Goal: Information Seeking & Learning: Learn about a topic

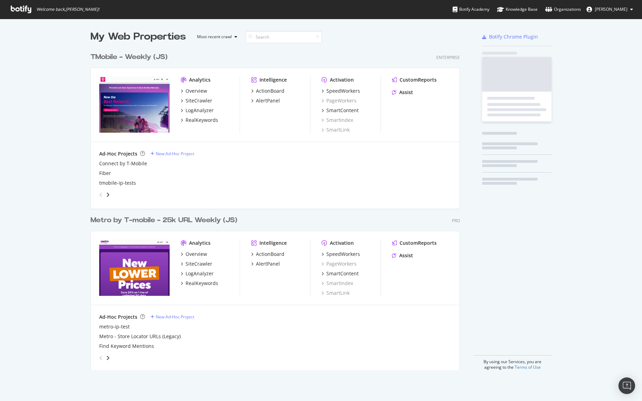
scroll to position [321, 370]
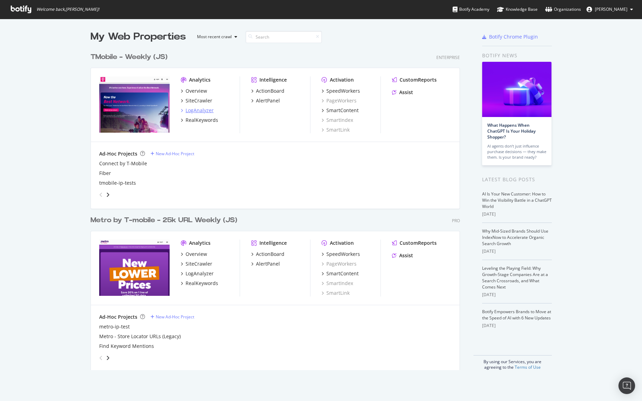
click at [200, 110] on div "LogAnalyzer" at bounding box center [200, 110] width 28 height 7
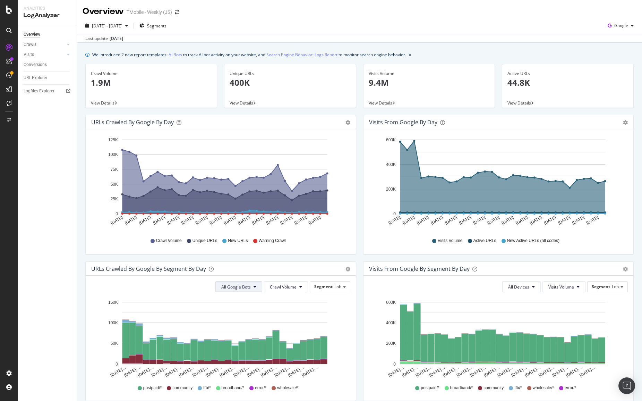
click at [242, 287] on span "All Google Bots" at bounding box center [235, 287] width 29 height 6
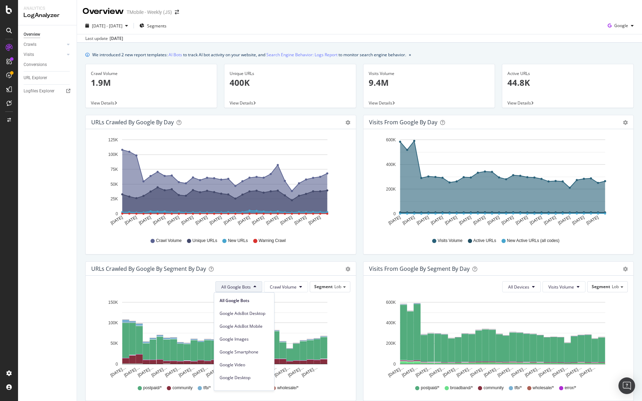
click at [264, 257] on div "URLs Crawled by Google by day Area Table Hold CTRL while clicking to filter the…" at bounding box center [221, 188] width 278 height 146
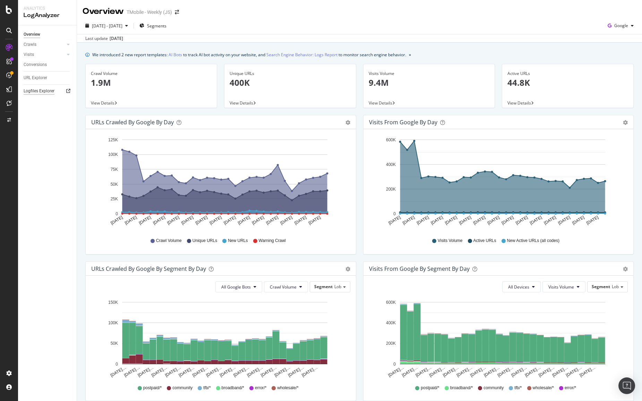
click at [48, 89] on div "Logfiles Explorer" at bounding box center [39, 90] width 31 height 7
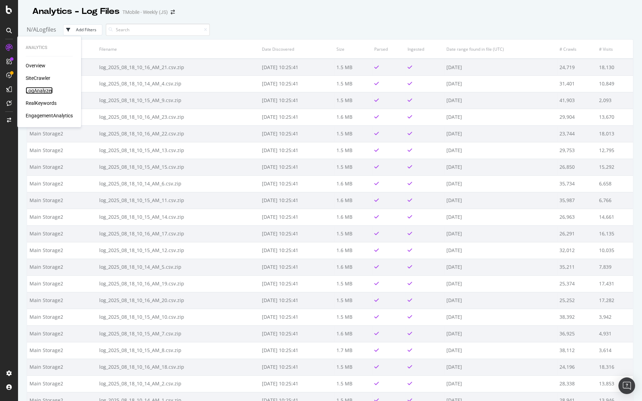
click at [29, 88] on div "LogAnalyzer" at bounding box center [39, 90] width 27 height 7
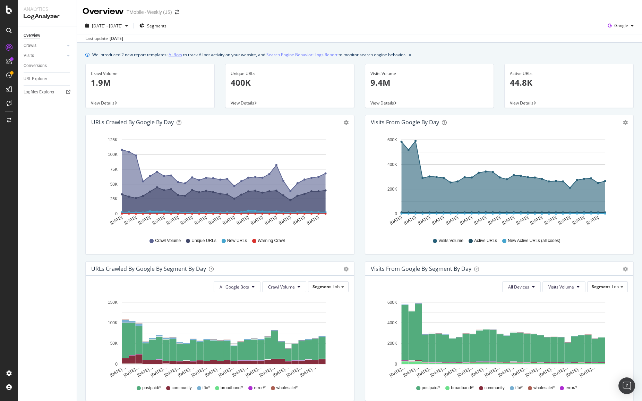
click at [176, 54] on link "AI Bots" at bounding box center [176, 54] width 14 height 7
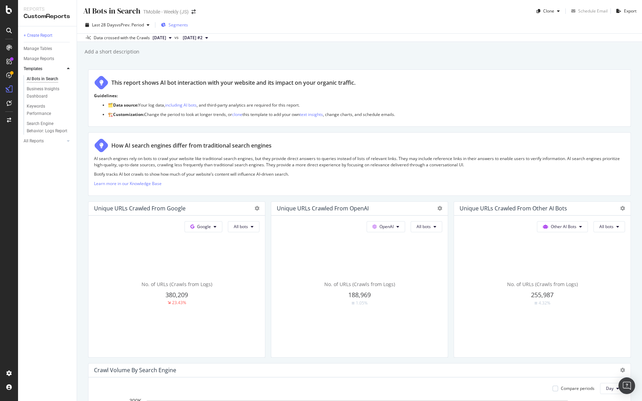
click at [167, 24] on div "Segments" at bounding box center [174, 25] width 27 height 10
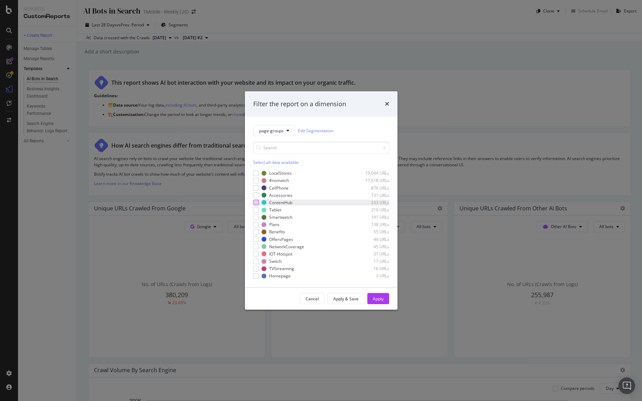
click at [256, 202] on div "modal" at bounding box center [256, 203] width 6 height 6
click at [377, 299] on div "Apply" at bounding box center [378, 299] width 11 height 6
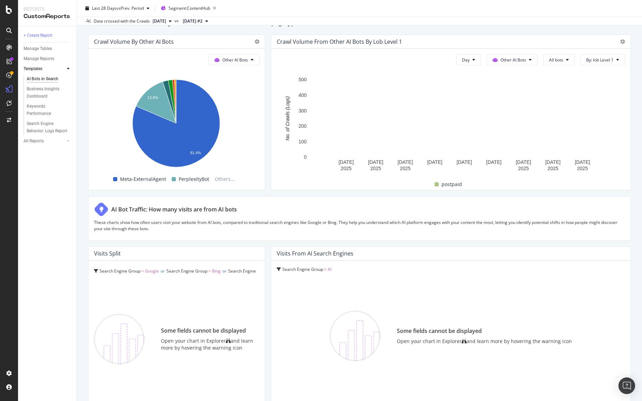
scroll to position [1041, 0]
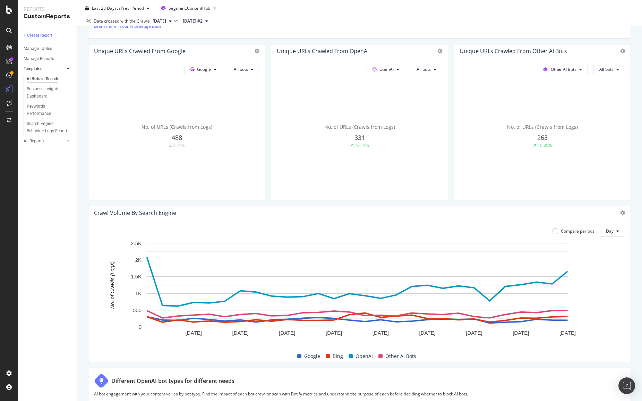
scroll to position [158, 0]
click at [209, 68] on span "Google" at bounding box center [204, 69] width 14 height 6
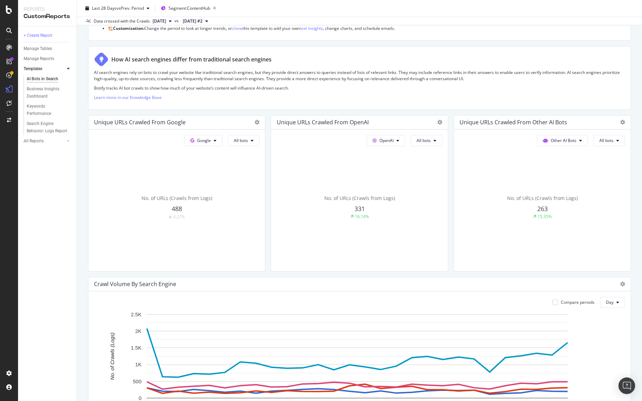
scroll to position [0, 0]
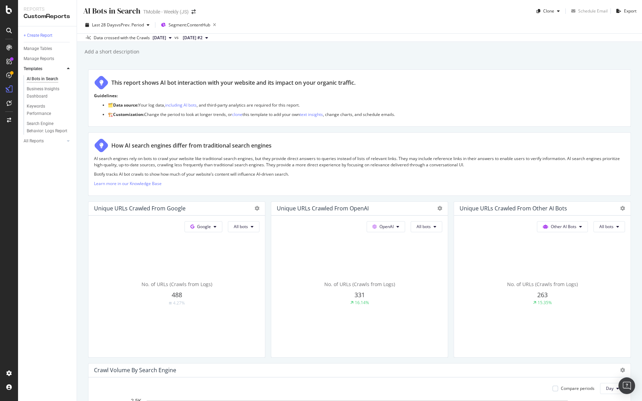
click at [161, 37] on span "2025 Aug. 15th" at bounding box center [160, 38] width 14 height 6
click at [312, 55] on div "Add a short description Add a short description" at bounding box center [363, 51] width 558 height 10
click at [342, 51] on div "Add a short description Add a short description" at bounding box center [363, 51] width 558 height 10
click at [166, 39] on span "2025 Aug. 15th" at bounding box center [160, 38] width 14 height 6
click at [402, 54] on div "Add a short description Add a short description" at bounding box center [363, 51] width 558 height 10
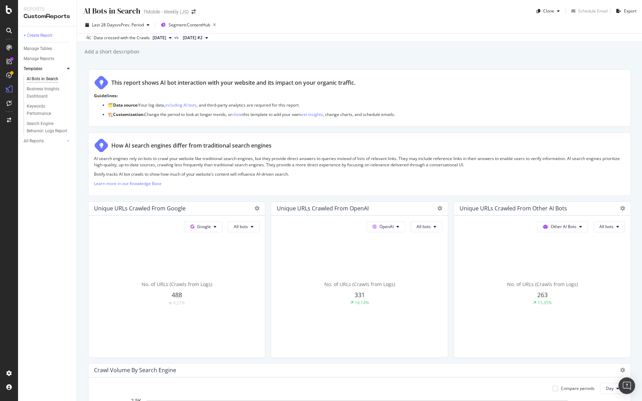
click at [166, 38] on span "2025 Aug. 15th" at bounding box center [160, 38] width 14 height 6
click at [320, 59] on div "AI Bots in Search AI Bots in Search TMobile - Weekly (JS) Clone Schedule Email …" at bounding box center [359, 200] width 565 height 401
click at [153, 36] on span "2025 Aug. 15th" at bounding box center [160, 38] width 14 height 6
click at [398, 58] on div "AI Bots in Search AI Bots in Search TMobile - Weekly (JS) Clone Schedule Email …" at bounding box center [359, 200] width 565 height 401
click at [166, 39] on span "2025 Aug. 15th" at bounding box center [160, 38] width 14 height 6
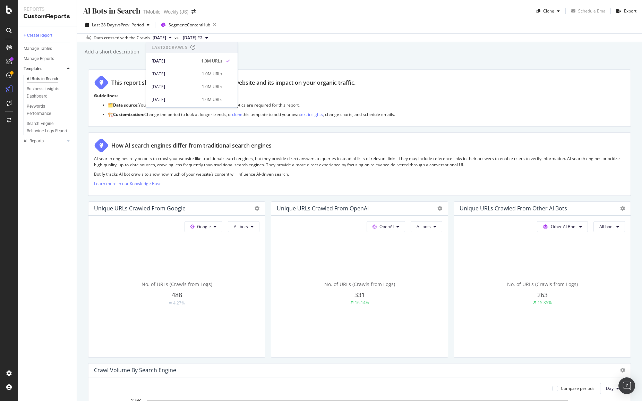
click at [330, 61] on div "AI Bots in Search AI Bots in Search TMobile - Weekly (JS) Clone Schedule Email …" at bounding box center [359, 200] width 565 height 401
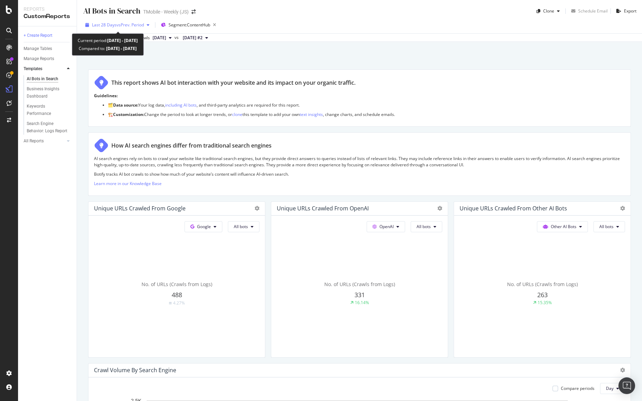
click at [139, 26] on span "vs Prev. Period" at bounding box center [130, 25] width 27 height 6
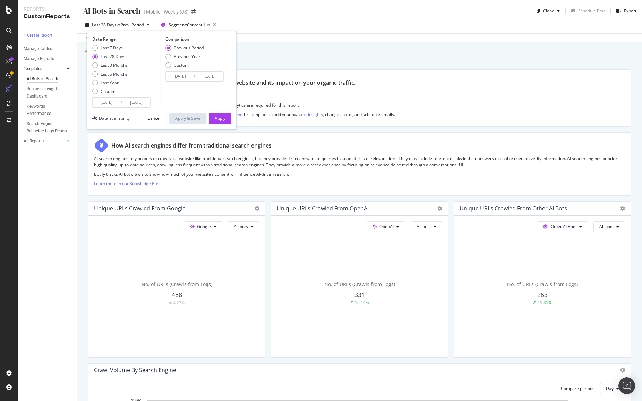
click at [341, 49] on div "Add a short description Add a short description" at bounding box center [363, 51] width 558 height 10
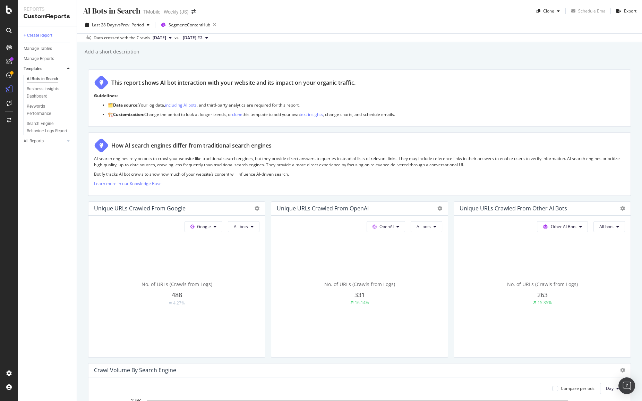
click at [280, 54] on div "Add a short description Add a short description" at bounding box center [363, 51] width 558 height 10
click at [166, 38] on span "2025 Aug. 15th" at bounding box center [160, 38] width 14 height 6
click at [327, 50] on div "Add a short description Add a short description" at bounding box center [363, 51] width 558 height 10
click at [68, 139] on icon at bounding box center [68, 141] width 3 height 4
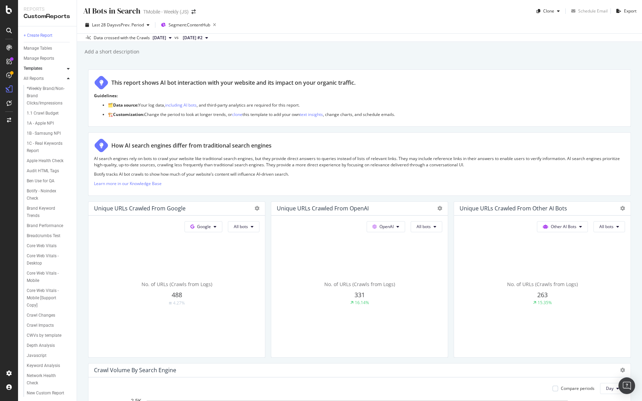
click at [68, 78] on icon at bounding box center [68, 79] width 3 height 4
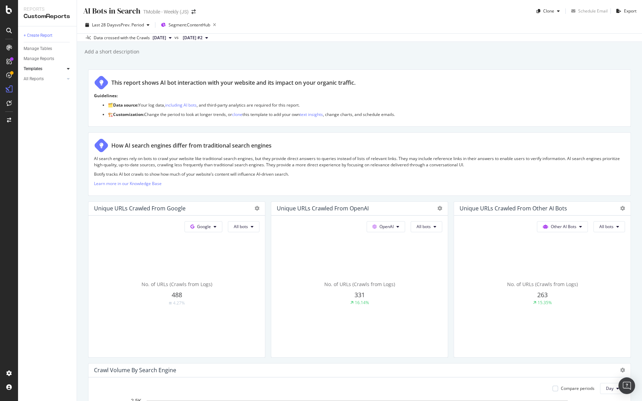
click at [214, 61] on div "AI Bots in Search AI Bots in Search TMobile - Weekly (JS) Clone Schedule Email …" at bounding box center [359, 200] width 565 height 401
click at [236, 52] on div "Add a short description Add a short description" at bounding box center [363, 51] width 558 height 10
click at [37, 89] on div "LogAnalyzer" at bounding box center [39, 90] width 27 height 7
